Goal: Ask a question

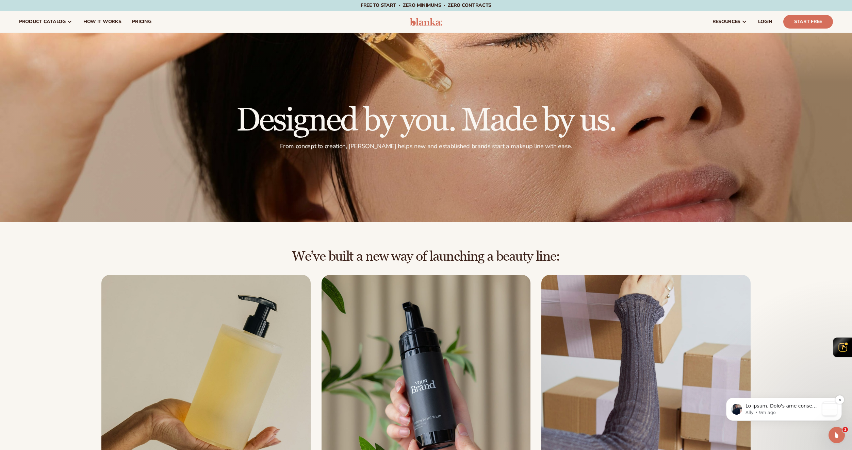
click at [779, 405] on p "message notification from Ally, 9m ago. Hi there, Here's the outline for our sh…" at bounding box center [781, 406] width 73 height 7
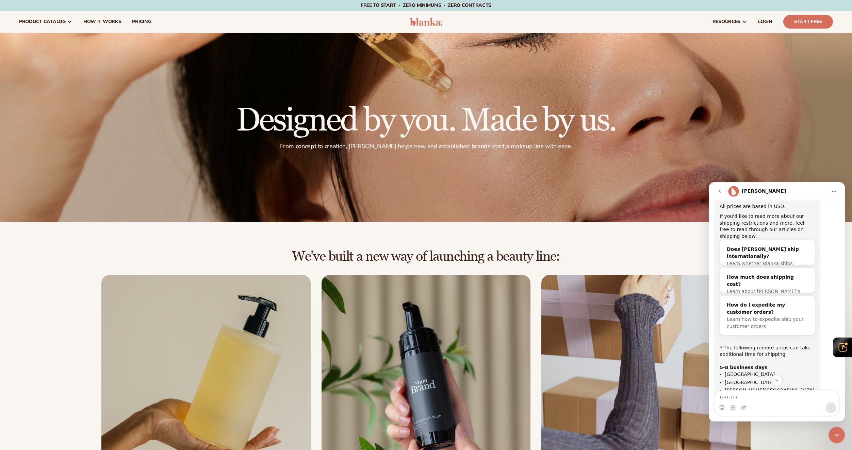
scroll to position [697, 0]
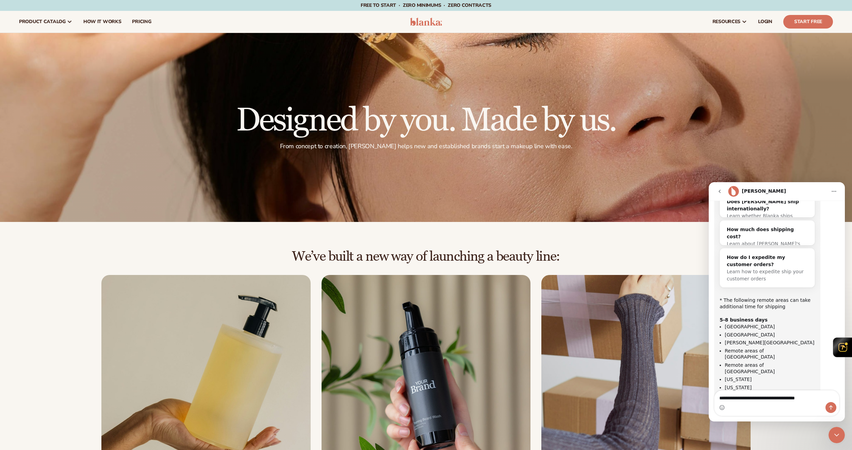
type textarea "**********"
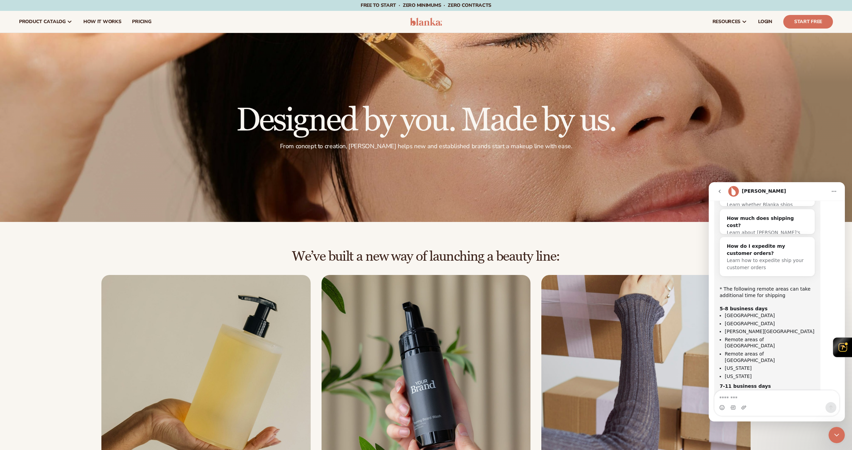
scroll to position [706, 0]
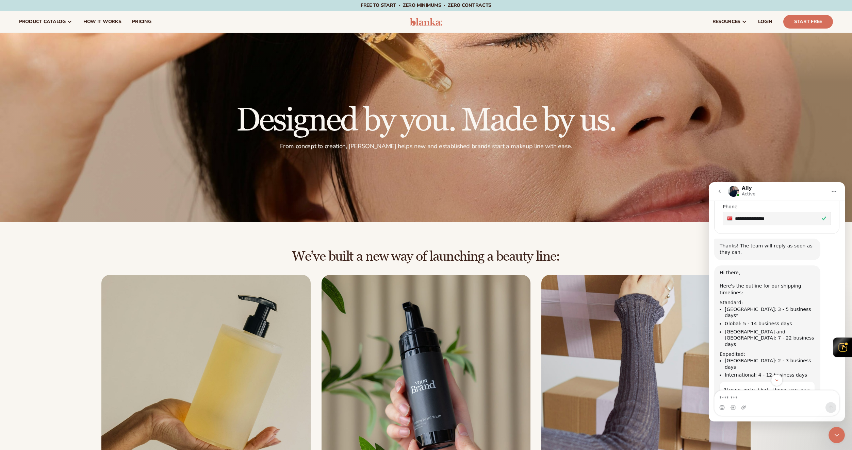
scroll to position [204, 0]
drag, startPoint x: 748, startPoint y: 284, endPoint x: 779, endPoint y: 283, distance: 31.3
click at [779, 308] on li "[GEOGRAPHIC_DATA]: 3 - 5 business days*" at bounding box center [769, 314] width 90 height 13
drag, startPoint x: 739, startPoint y: 294, endPoint x: 768, endPoint y: 299, distance: 29.4
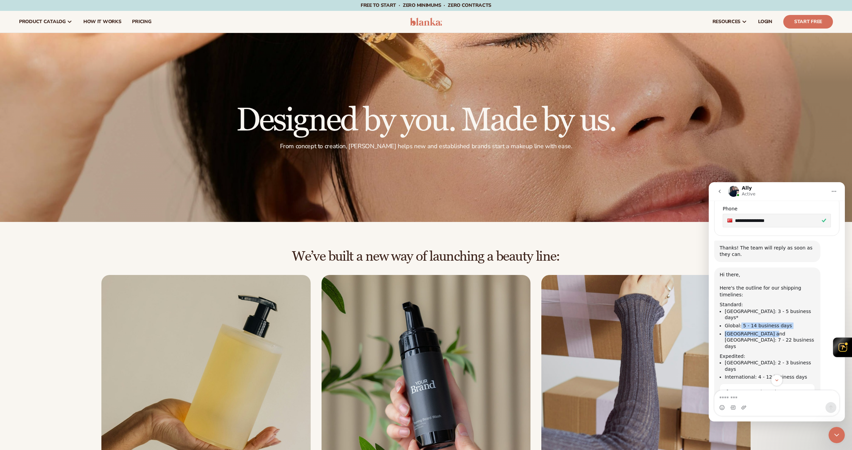
click at [768, 308] on ul "[GEOGRAPHIC_DATA]: 3 - 5 business days* Global: 5 - 14 business days [GEOGRAPHI…" at bounding box center [766, 328] width 95 height 41
click at [768, 323] on li "Global: 5 - 14 business days" at bounding box center [769, 326] width 90 height 6
click at [470, 165] on div at bounding box center [426, 127] width 852 height 189
